Goal: Task Accomplishment & Management: Manage account settings

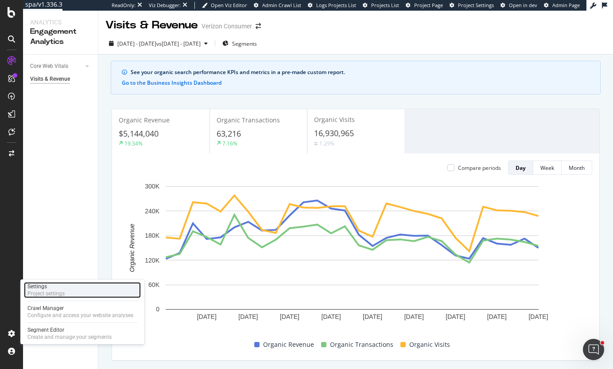
click at [49, 287] on div "Settings" at bounding box center [45, 286] width 37 height 7
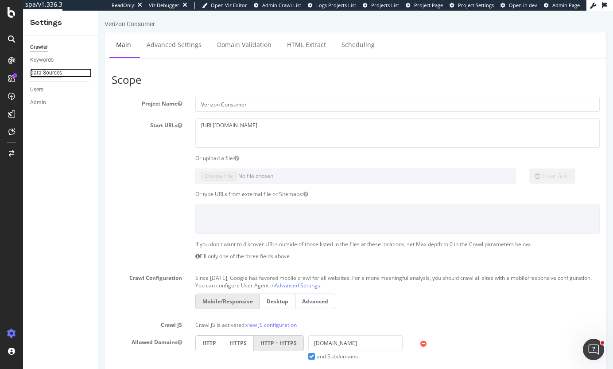
click at [35, 74] on div "Data Sources" at bounding box center [46, 72] width 32 height 9
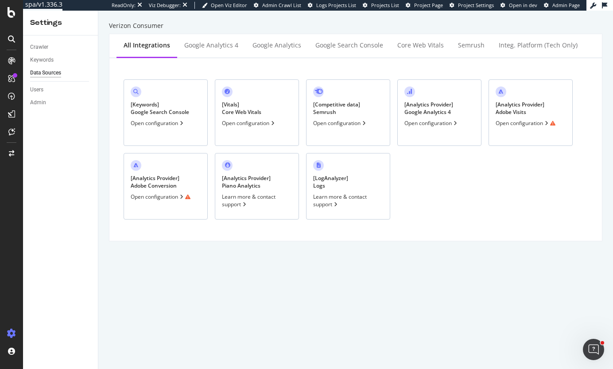
click at [514, 125] on div "Open configuration" at bounding box center [526, 123] width 60 height 8
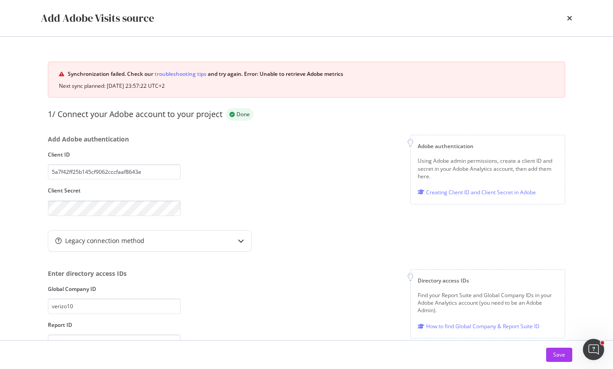
drag, startPoint x: 66, startPoint y: 85, endPoint x: 198, endPoint y: 84, distance: 132.0
click at [198, 84] on div "Next sync planned: 15/08/2025 23:57:22 UTC+2" at bounding box center [306, 86] width 495 height 8
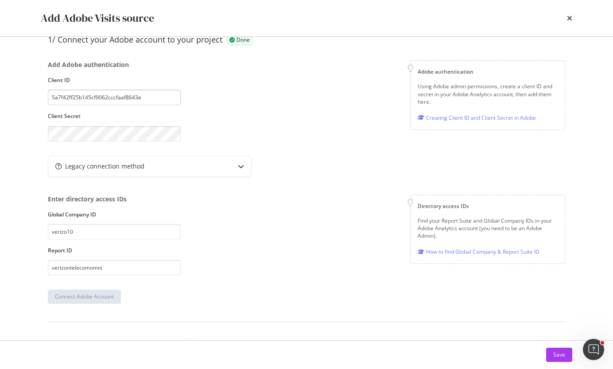
scroll to position [89, 0]
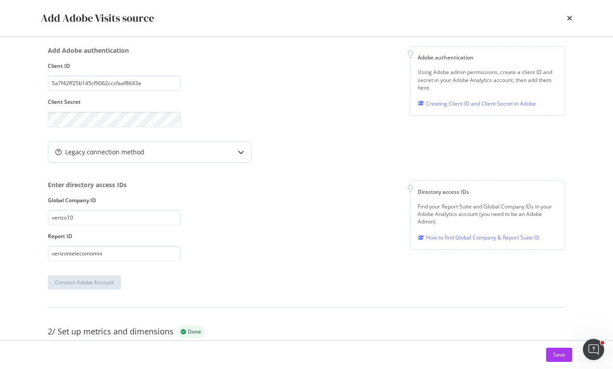
click at [241, 152] on icon "modal" at bounding box center [241, 152] width 6 height 6
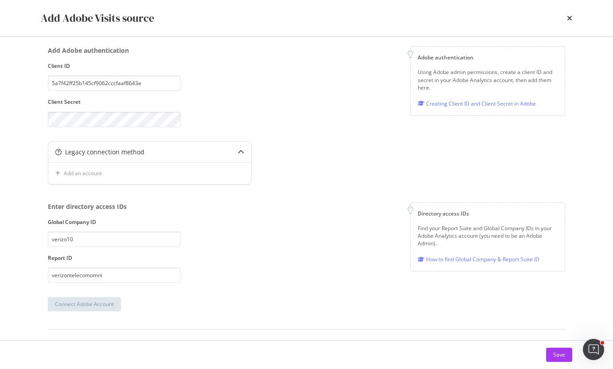
click at [238, 152] on icon "modal" at bounding box center [241, 152] width 6 height 6
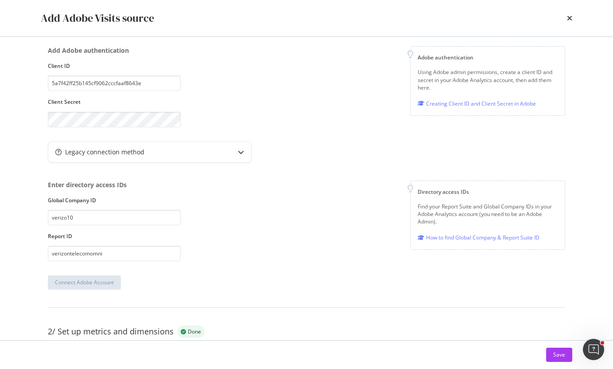
click at [286, 101] on div "Add Adobe authentication Client ID 5a7f42ff25b145cf9062cccfaaf8643e Client Secr…" at bounding box center [306, 86] width 517 height 81
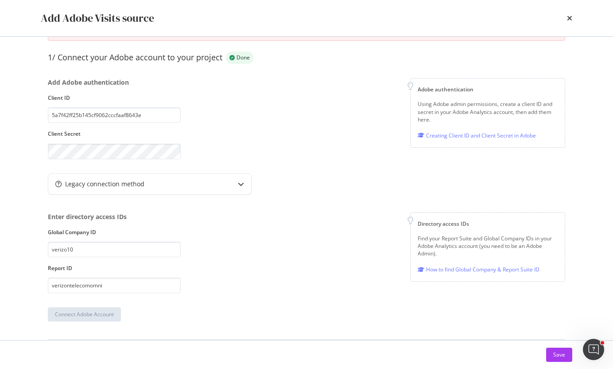
scroll to position [0, 0]
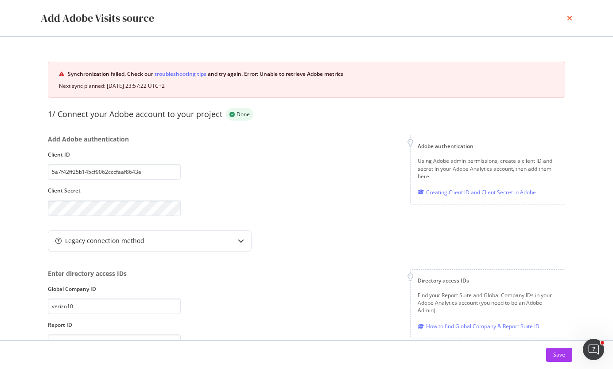
click at [568, 17] on icon "times" at bounding box center [569, 18] width 5 height 7
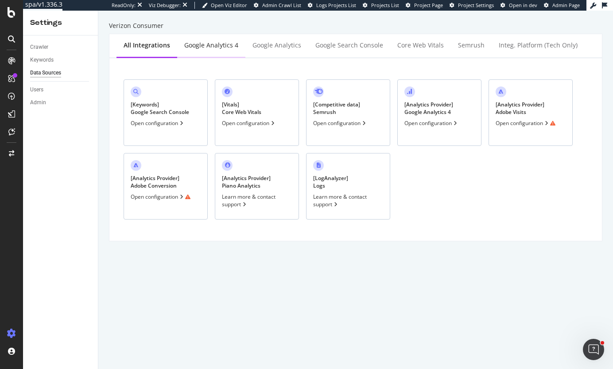
click at [205, 46] on div "Google Analytics 4" at bounding box center [211, 45] width 54 height 9
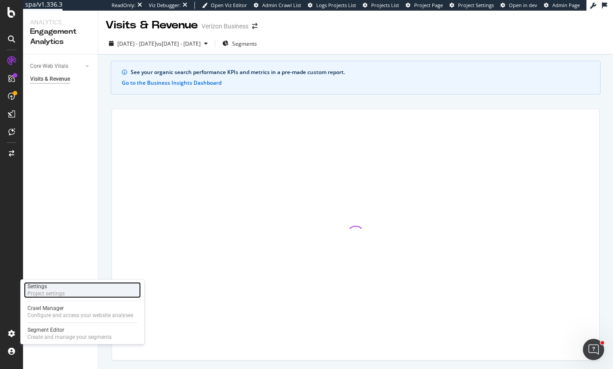
click at [41, 289] on div "Settings" at bounding box center [45, 286] width 37 height 7
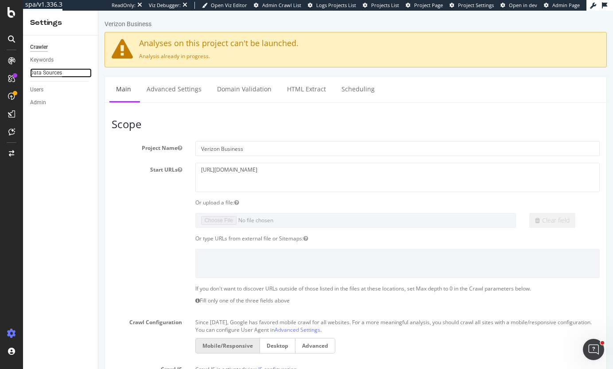
click at [52, 73] on div "Data Sources" at bounding box center [46, 72] width 32 height 9
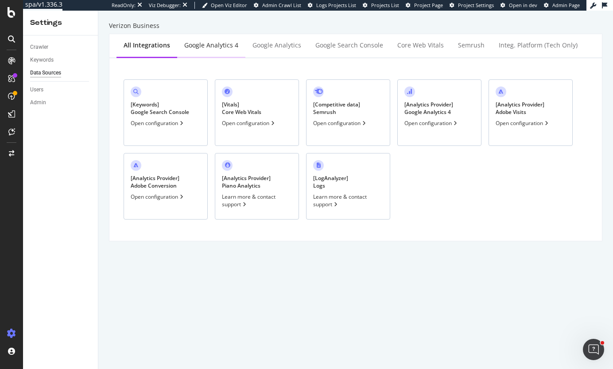
click at [215, 47] on div "Google Analytics 4" at bounding box center [211, 45] width 54 height 9
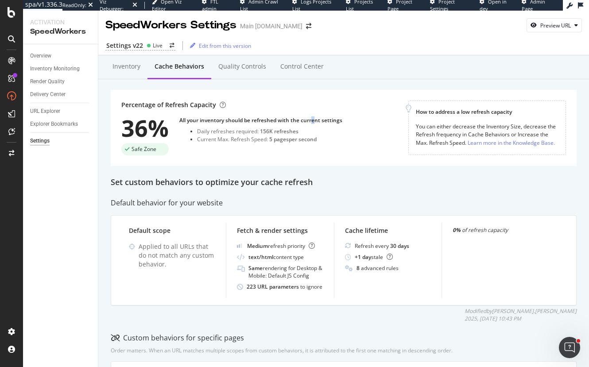
click at [313, 90] on div "Percentage of Refresh Capacity 36% Safe Zone All your inventory should be refre…" at bounding box center [344, 128] width 466 height 76
